Goal: Task Accomplishment & Management: Manage account settings

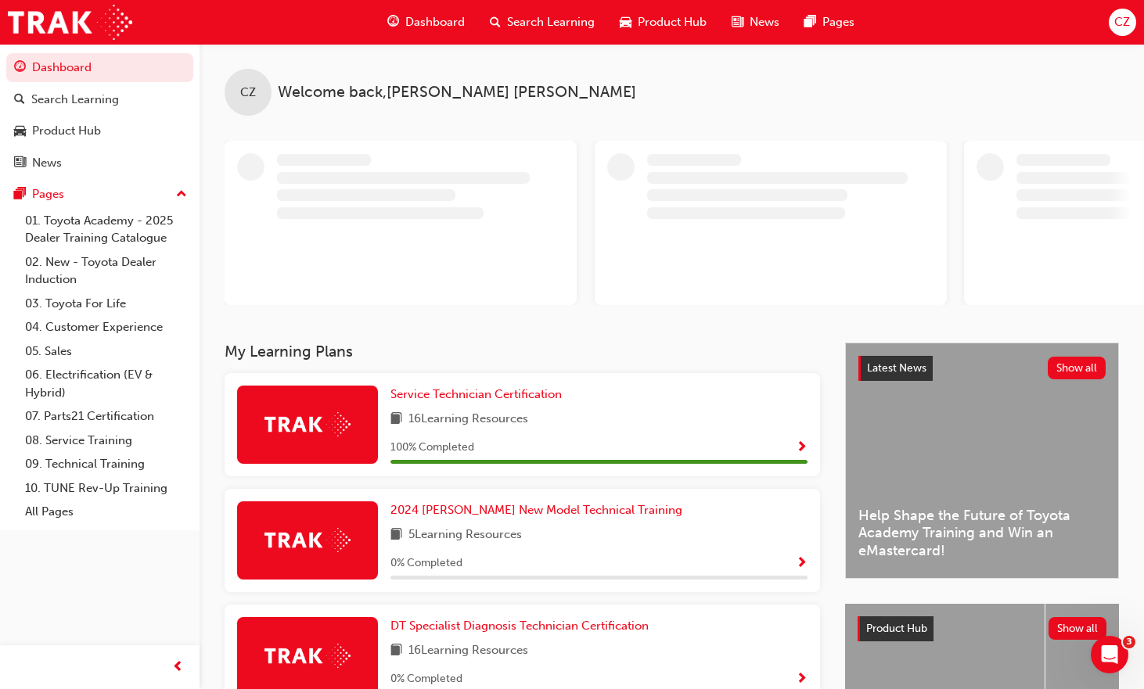
click at [1117, 20] on span "CZ" at bounding box center [1122, 22] width 16 height 18
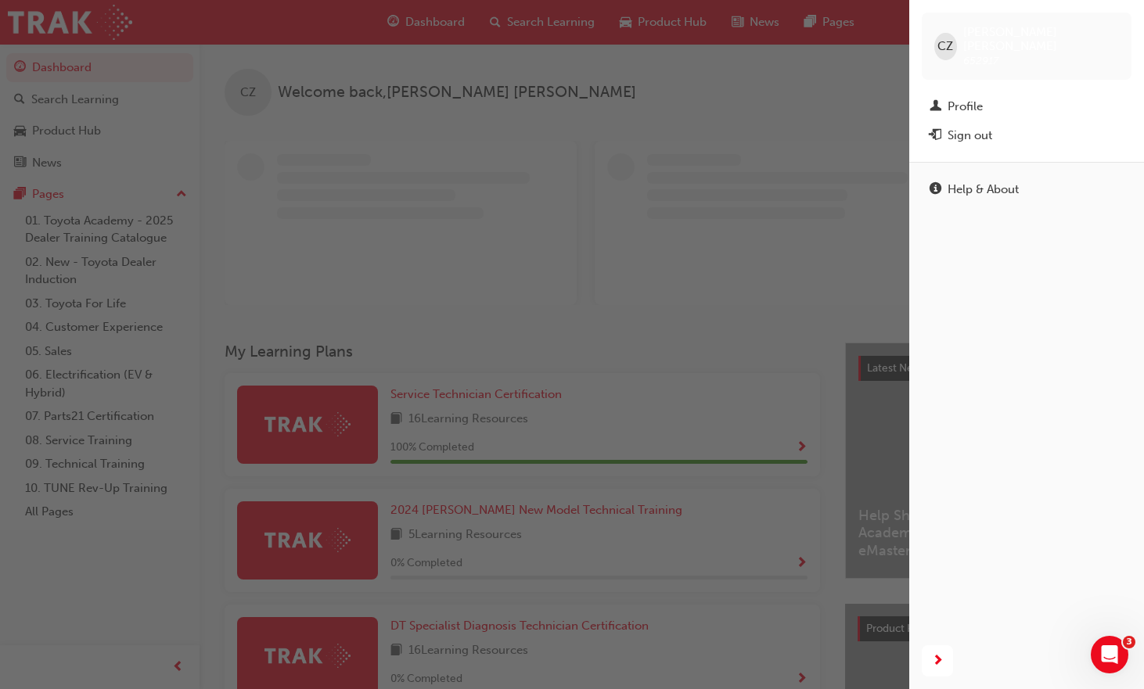
click at [989, 127] on div "Sign out" at bounding box center [970, 136] width 45 height 18
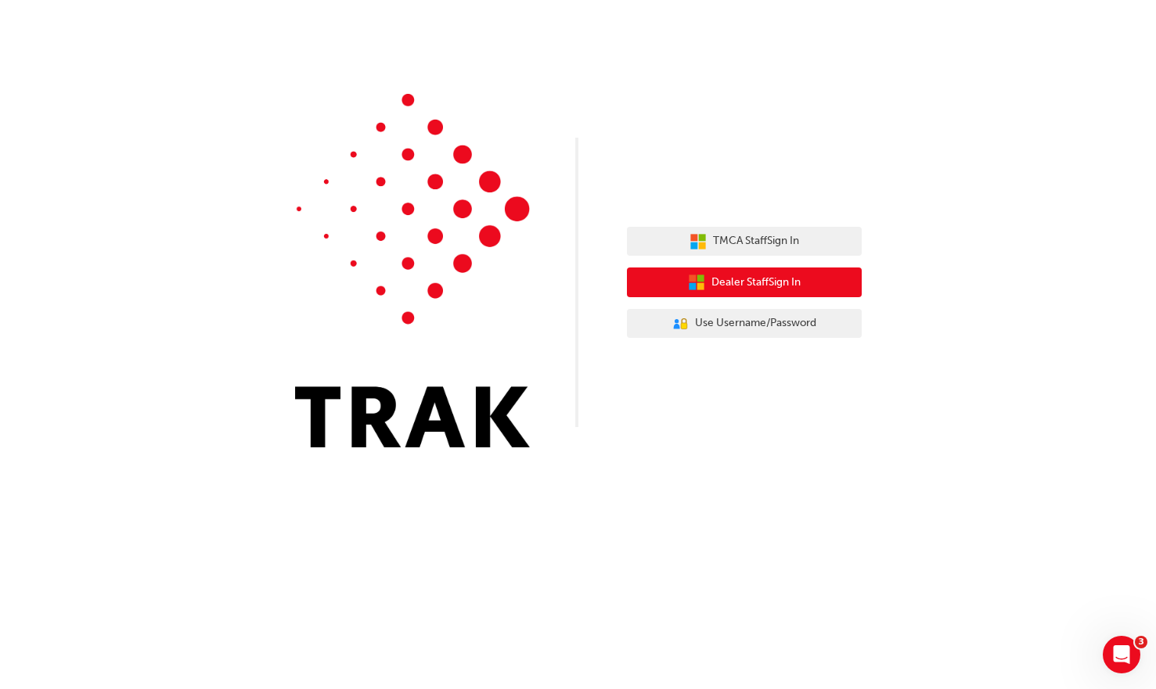
click at [761, 295] on button "Dealer Staff Sign In" at bounding box center [744, 283] width 235 height 30
